Goal: Check status: Check status

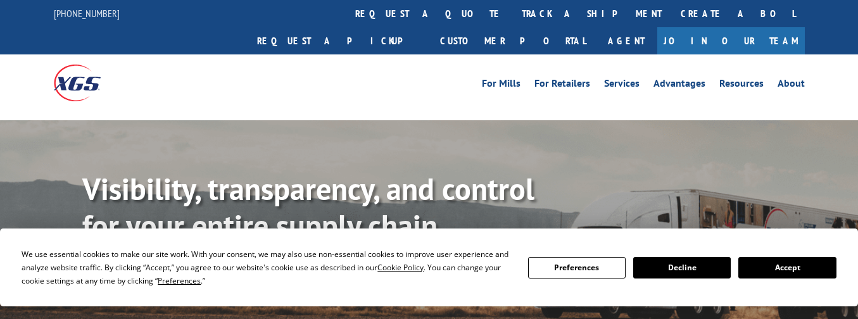
click at [759, 272] on button "Accept" at bounding box center [788, 268] width 98 height 22
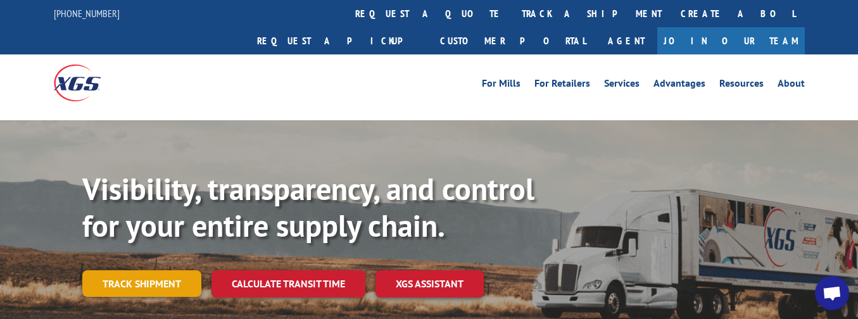
click at [130, 271] on link "Track shipment" at bounding box center [141, 284] width 119 height 27
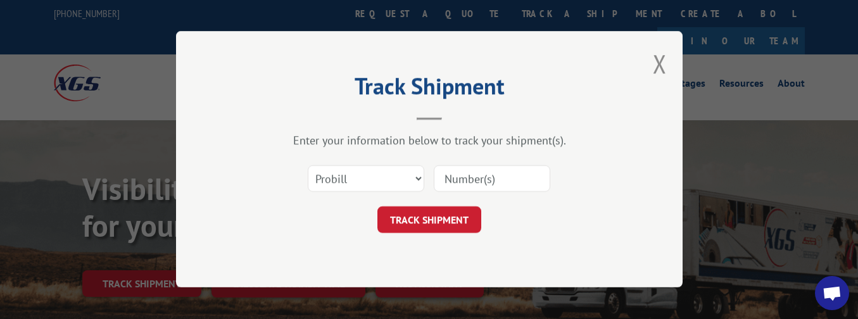
paste input "FR39789454"
type input "FR39789454"
click at [461, 229] on button "TRACK SHIPMENT" at bounding box center [430, 220] width 104 height 27
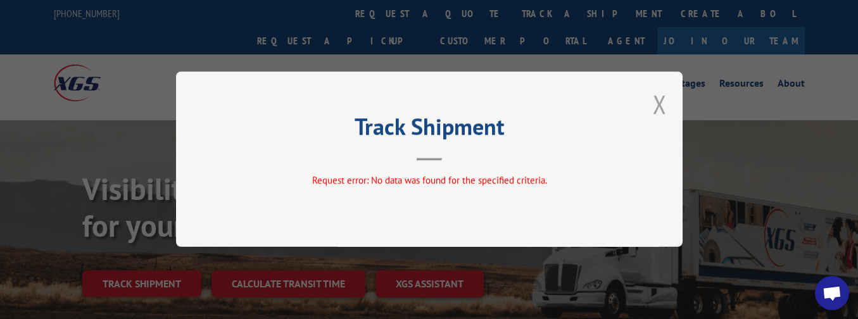
click at [663, 103] on button "Close modal" at bounding box center [660, 104] width 14 height 34
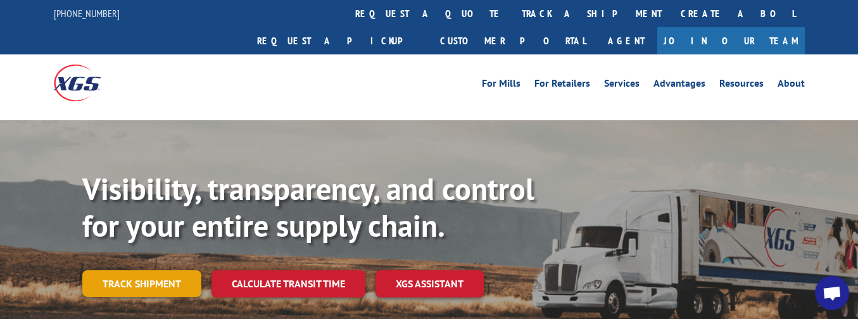
click at [166, 271] on link "Track shipment" at bounding box center [141, 284] width 119 height 27
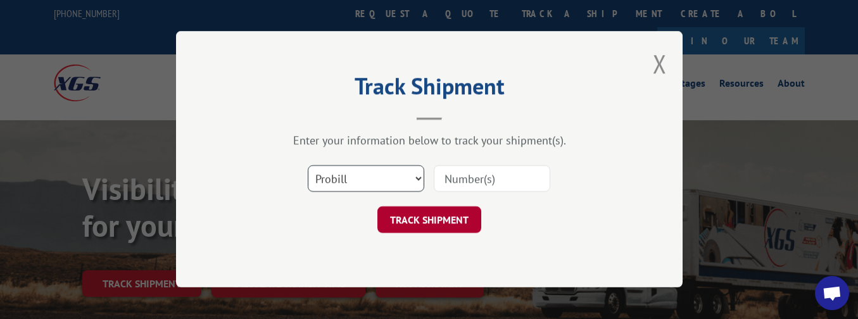
drag, startPoint x: 413, startPoint y: 175, endPoint x: 443, endPoint y: 207, distance: 43.5
click at [413, 175] on select "Select category... Probill BOL PO" at bounding box center [366, 179] width 117 height 27
select select "po"
click at [308, 166] on select "Select category... Probill BOL PO" at bounding box center [366, 179] width 117 height 27
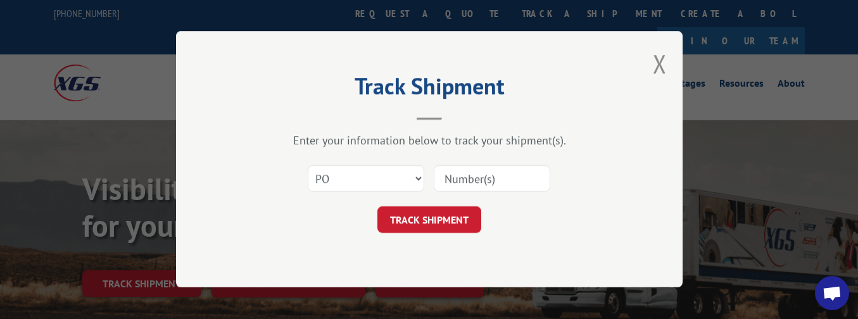
paste input "31568634"
type input "31568634"
click at [466, 226] on button "TRACK SHIPMENT" at bounding box center [430, 220] width 104 height 27
